Goal: Task Accomplishment & Management: Use online tool/utility

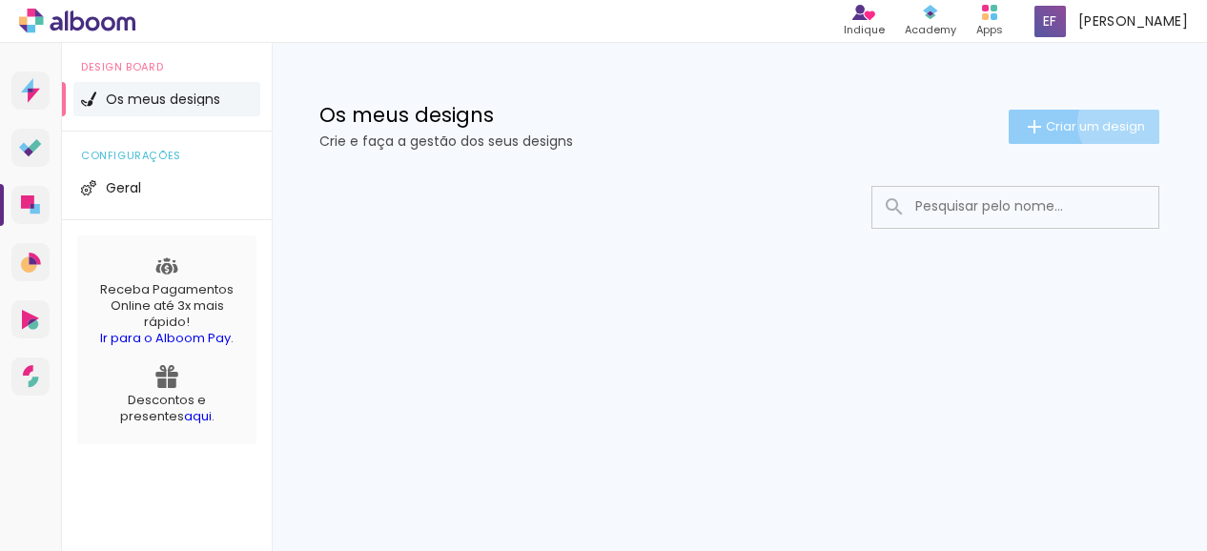
click at [1117, 123] on span "Criar um design" at bounding box center [1095, 126] width 99 height 12
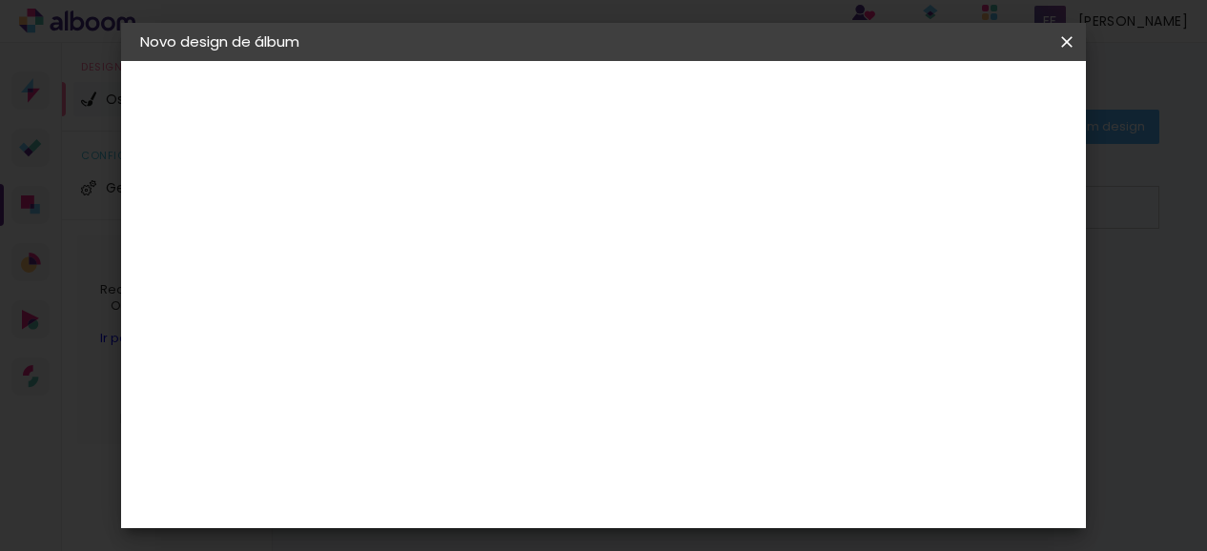
click at [452, 264] on input at bounding box center [452, 256] width 0 height 30
type input "ensaios"
type paper-input "ensaios"
click at [0, 0] on slot "Avançar" at bounding box center [0, 0] width 0 height 0
click at [580, 298] on iron-icon at bounding box center [572, 305] width 15 height 15
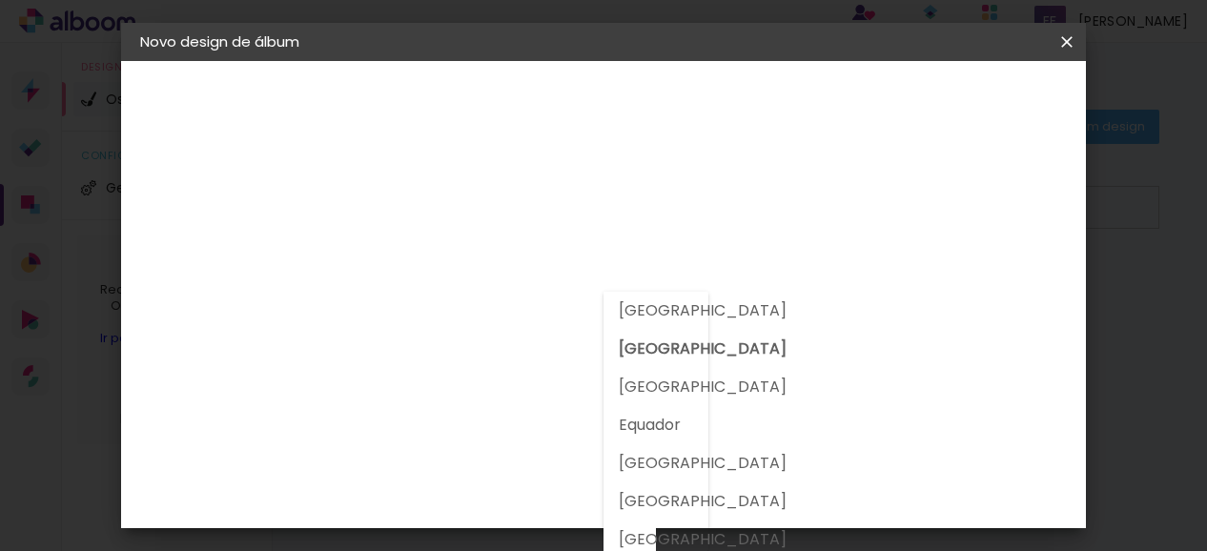
click at [0, 0] on slot "[GEOGRAPHIC_DATA]" at bounding box center [0, 0] width 0 height 0
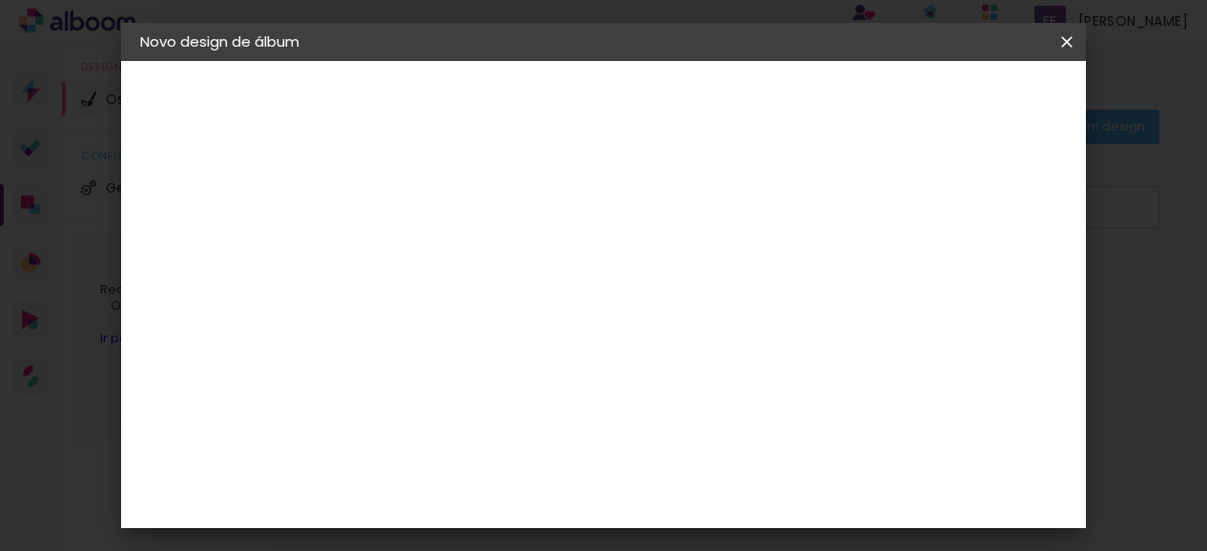
click at [0, 0] on slot "Tamanho Livre" at bounding box center [0, 0] width 0 height 0
click at [0, 0] on slot "Avançar" at bounding box center [0, 0] width 0 height 0
click at [919, 219] on div "Mostrar margem" at bounding box center [911, 220] width 137 height 24
type paper-checkbox "on"
click at [919, 219] on div "Mostrar margem" at bounding box center [911, 220] width 137 height 24
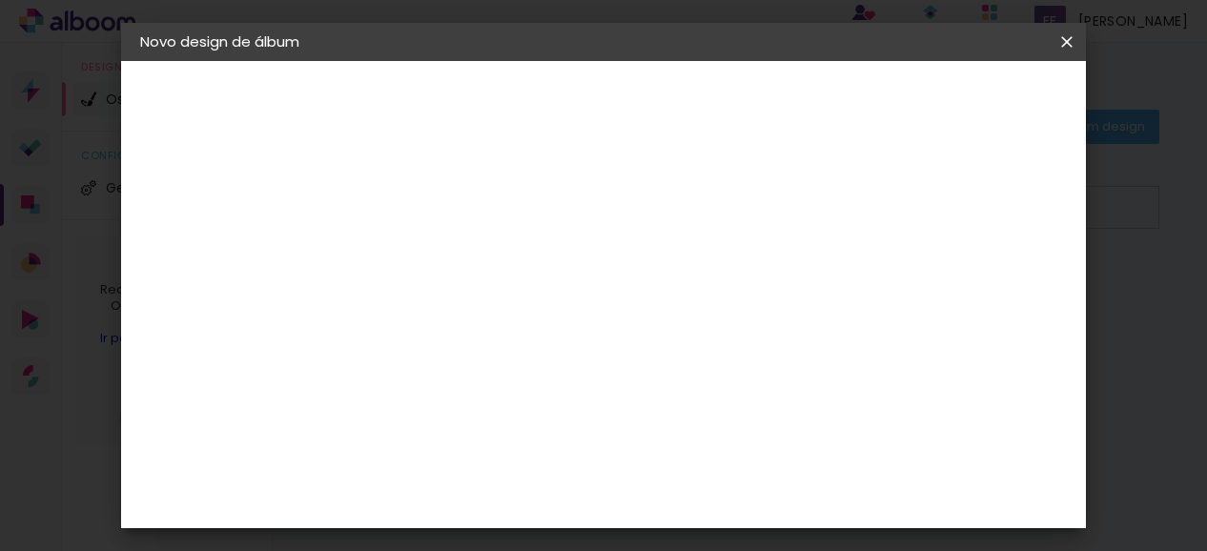
click at [919, 219] on div "Mostrar margem" at bounding box center [911, 220] width 137 height 24
click at [948, 100] on span "Iniciar design" at bounding box center [904, 100] width 87 height 13
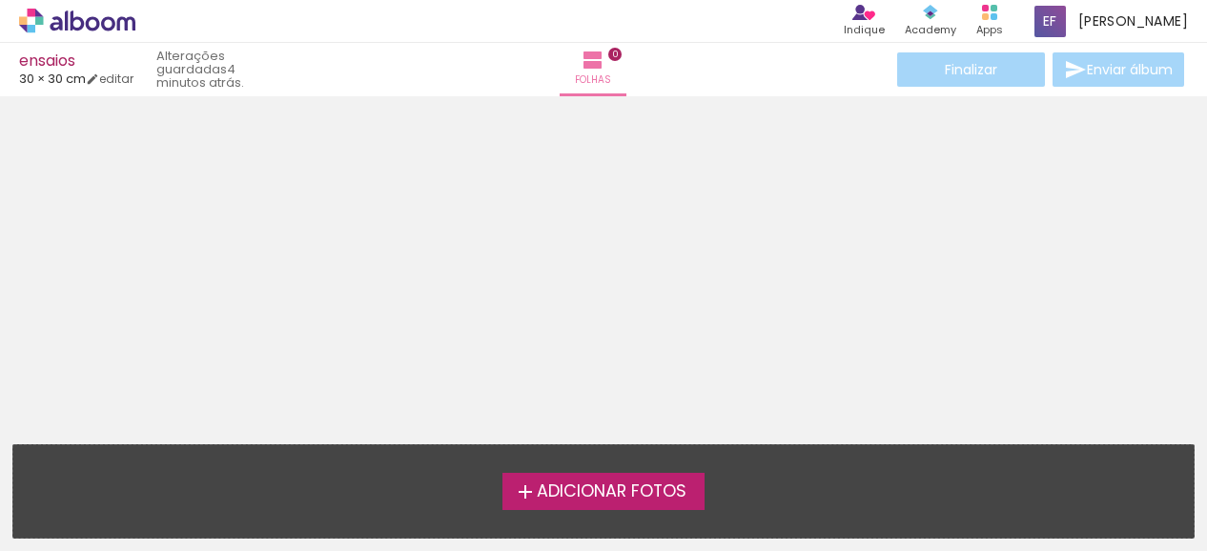
click at [635, 497] on span "Adicionar Fotos" at bounding box center [612, 492] width 150 height 17
click at [0, 0] on input "file" at bounding box center [0, 0] width 0 height 0
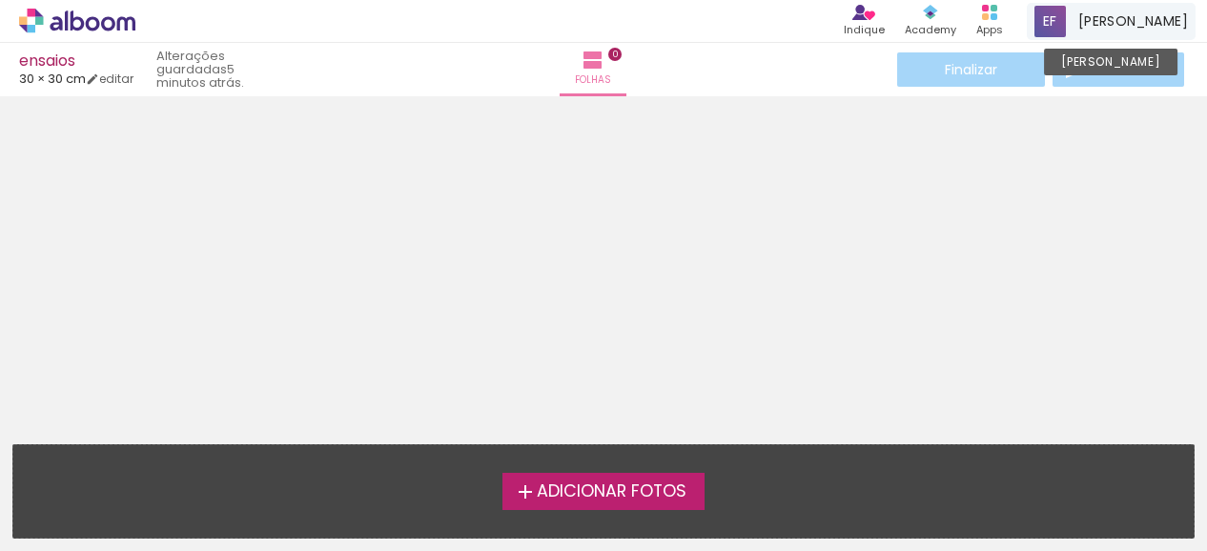
click at [1121, 24] on span "[PERSON_NAME]" at bounding box center [1134, 21] width 110 height 20
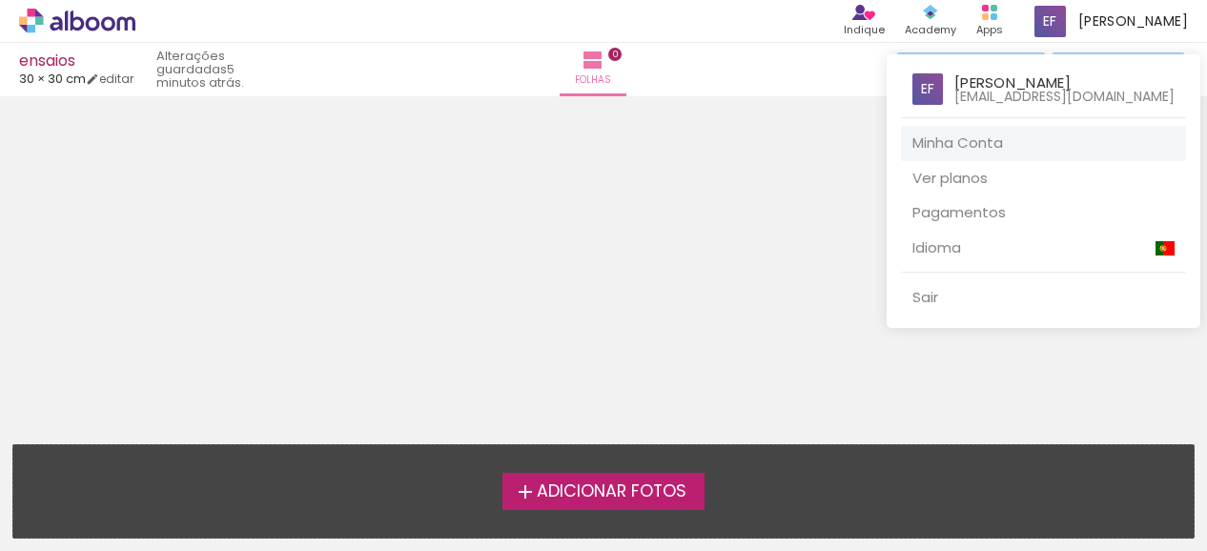
click at [981, 144] on link "Minha Conta" at bounding box center [1043, 143] width 285 height 35
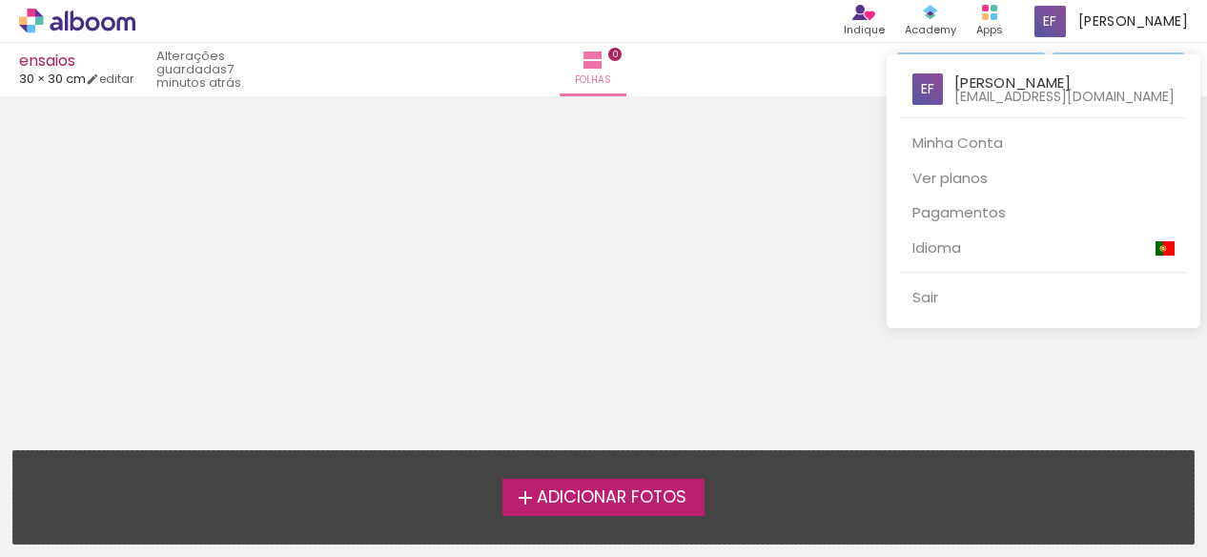
click at [755, 210] on div at bounding box center [603, 278] width 1207 height 557
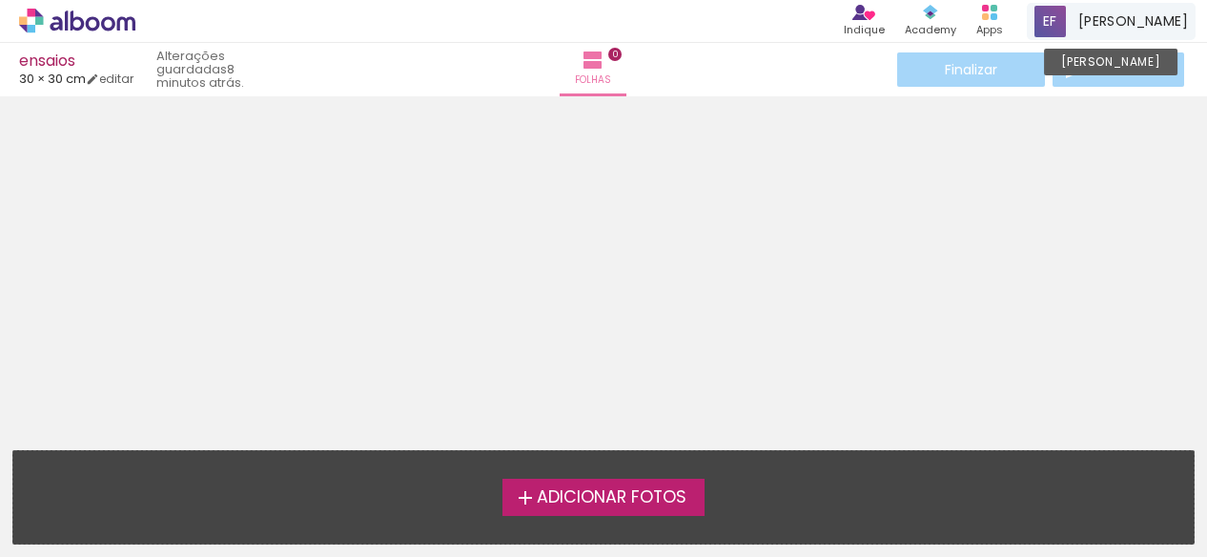
click at [1066, 16] on span at bounding box center [1050, 21] width 31 height 31
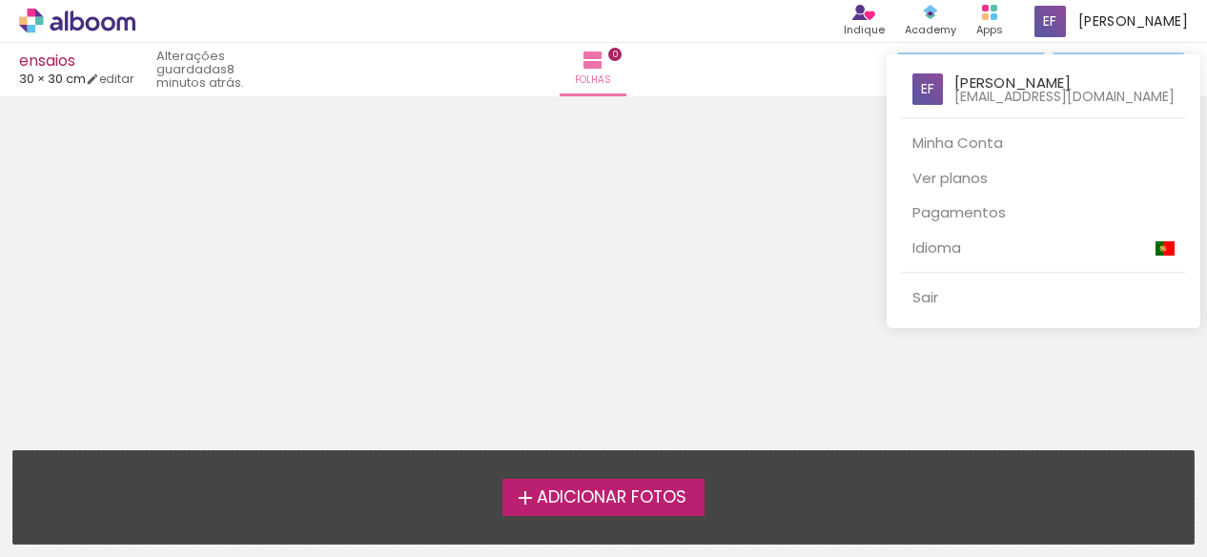
click at [761, 229] on div at bounding box center [603, 278] width 1207 height 557
